Goal: Task Accomplishment & Management: Use online tool/utility

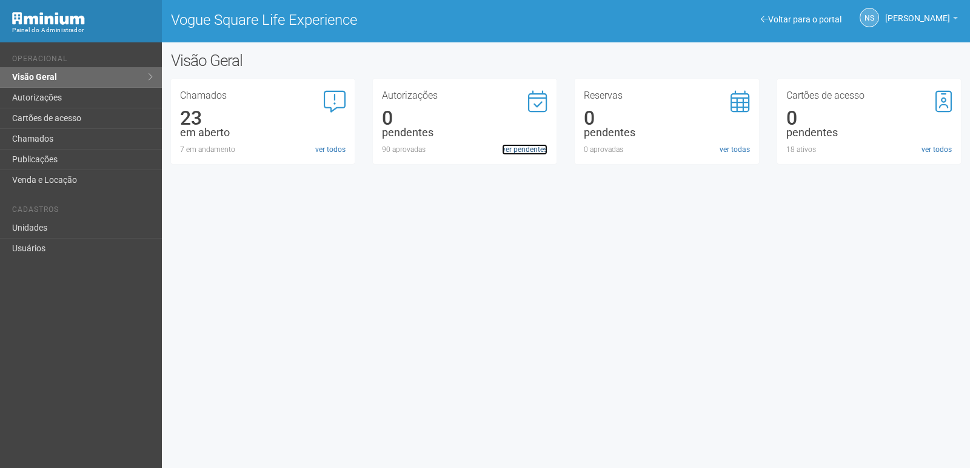
click at [515, 153] on link "ver pendentes" at bounding box center [524, 149] width 45 height 11
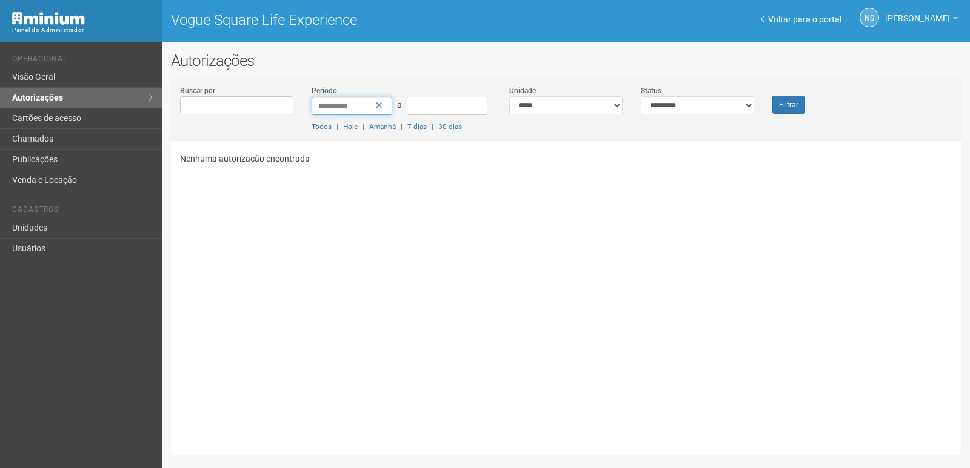
click at [384, 105] on input "**********" at bounding box center [352, 106] width 81 height 18
click at [380, 105] on icon at bounding box center [379, 105] width 7 height 8
